Goal: Navigation & Orientation: Find specific page/section

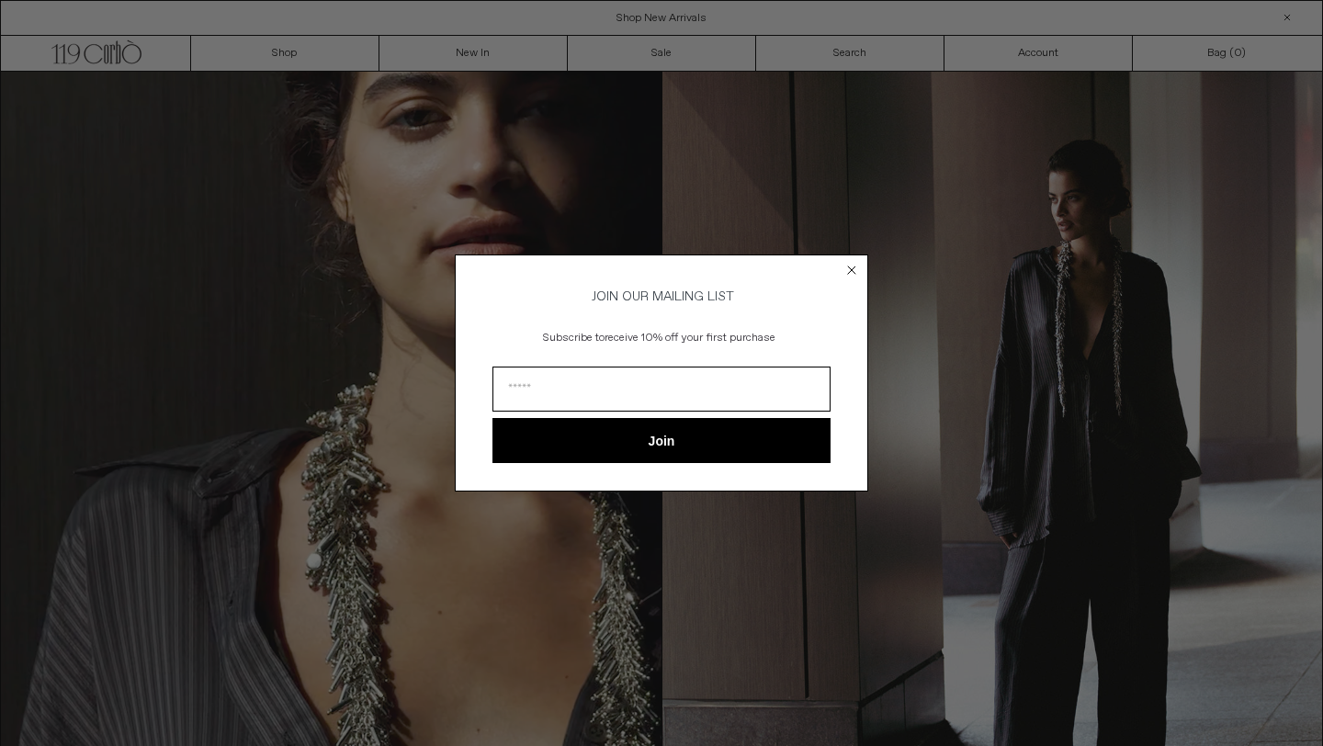
click at [852, 265] on circle "Close dialog" at bounding box center [851, 269] width 17 height 17
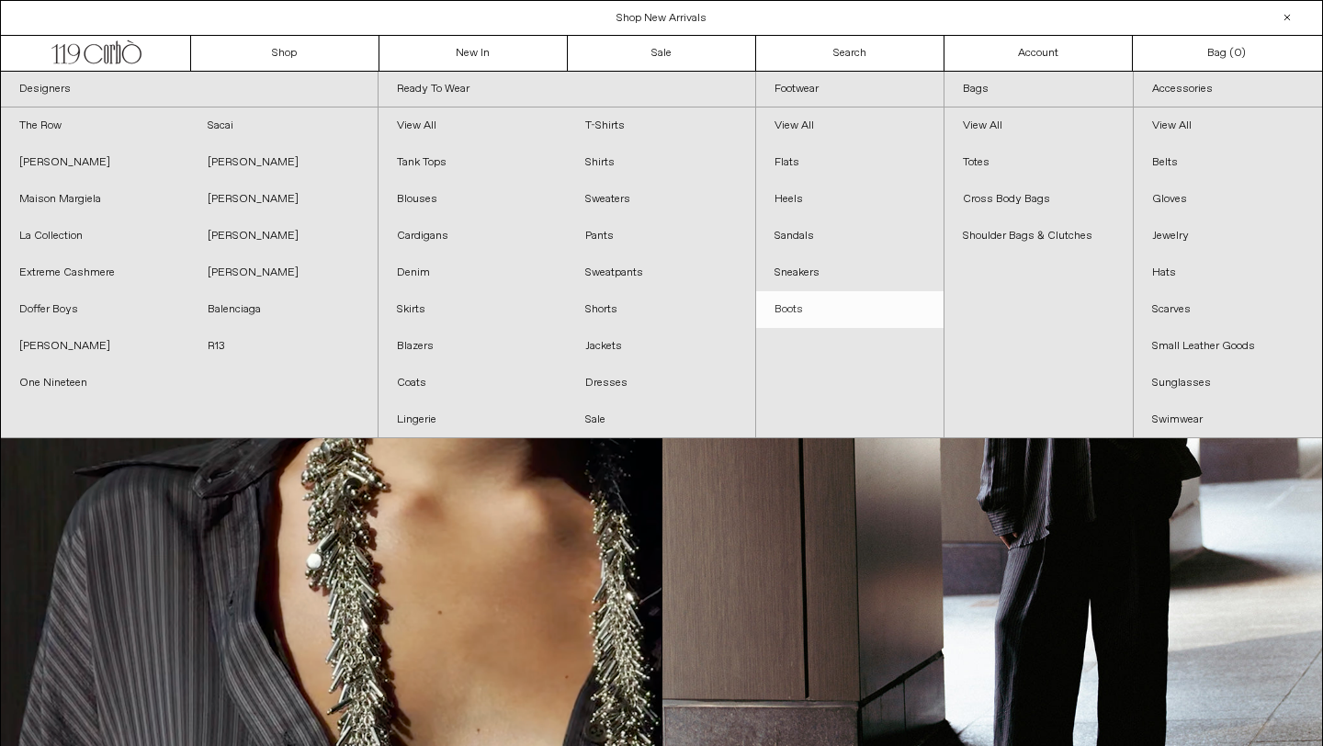
click at [796, 306] on link "Boots" at bounding box center [850, 309] width 188 height 37
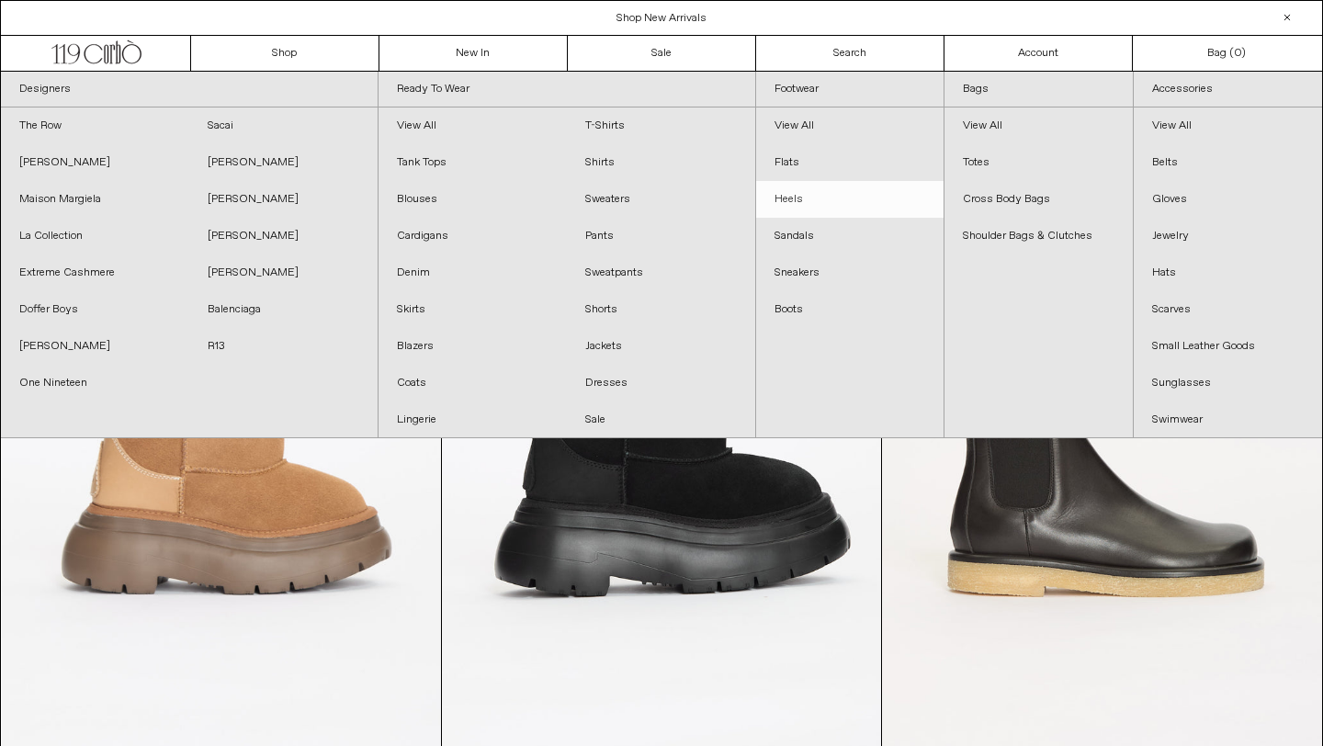
click at [791, 195] on link "Heels" at bounding box center [850, 199] width 188 height 37
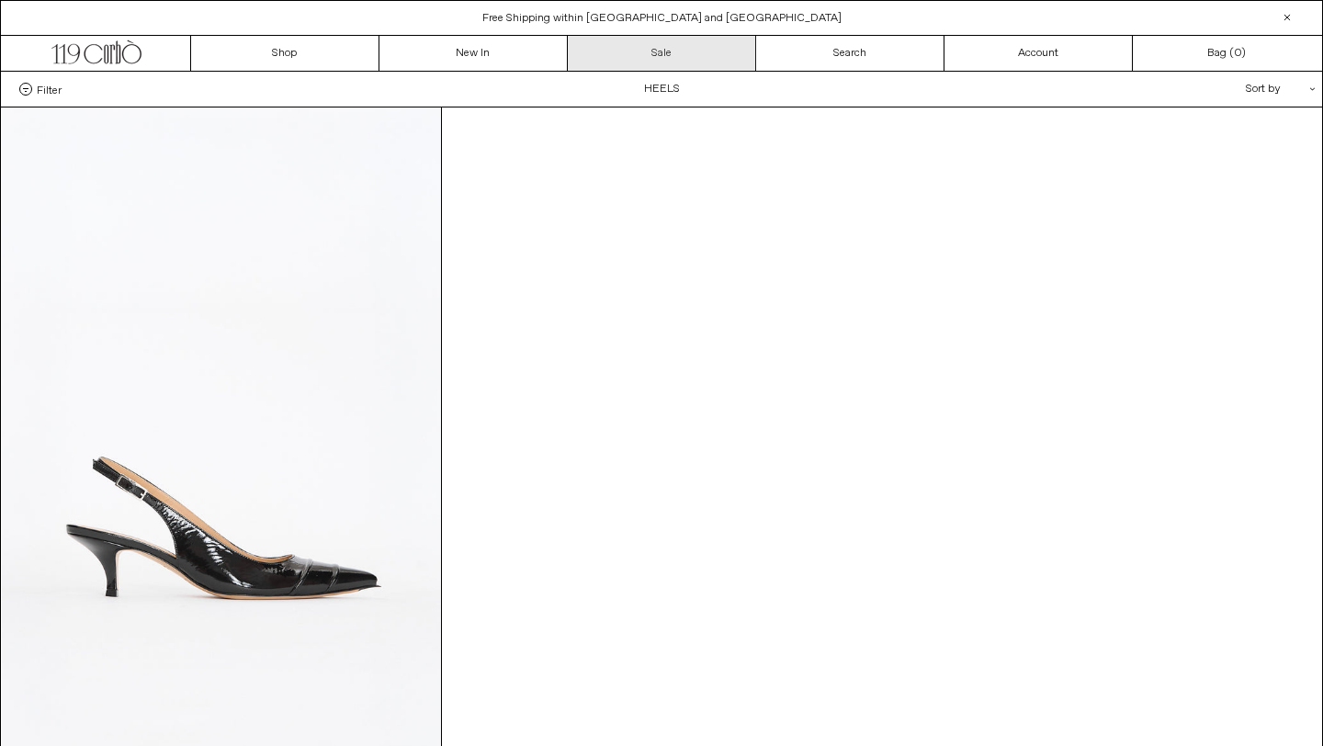
click at [657, 50] on link "Sale" at bounding box center [662, 53] width 188 height 35
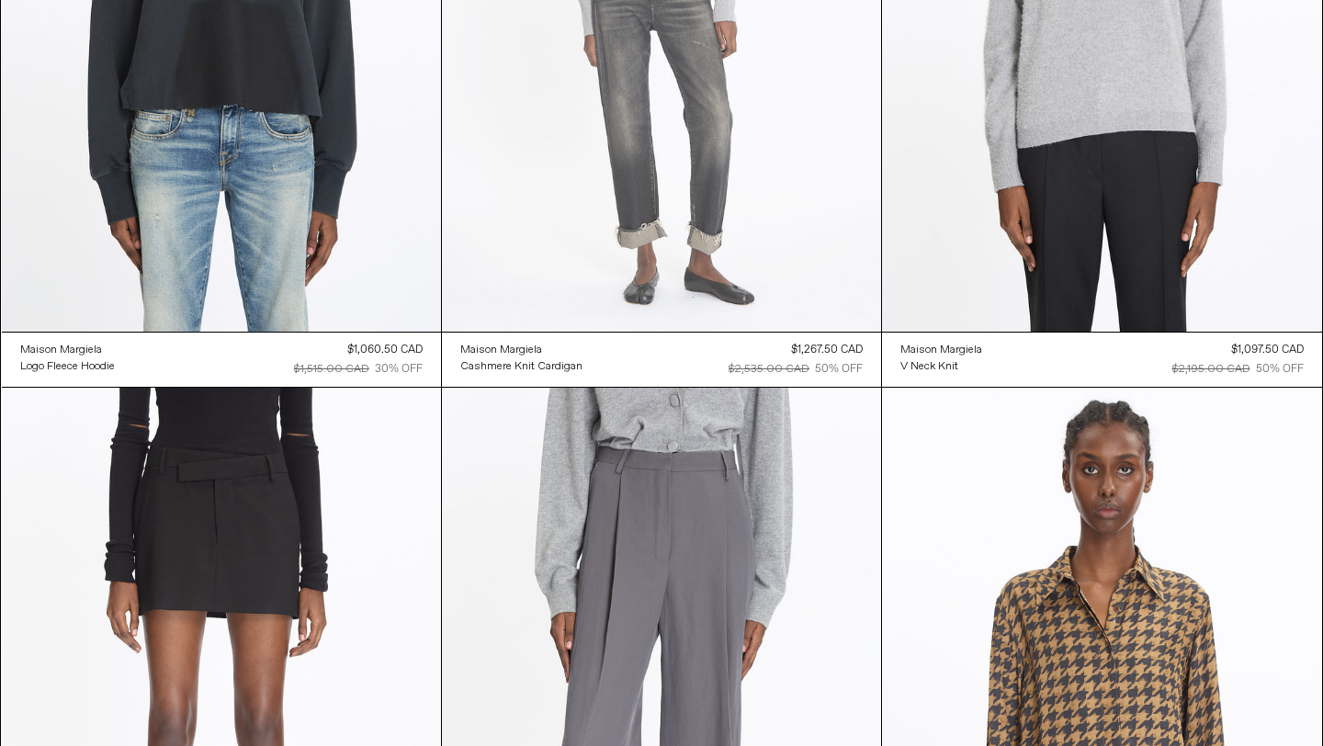
scroll to position [28302, 0]
